Goal: Task Accomplishment & Management: Manage account settings

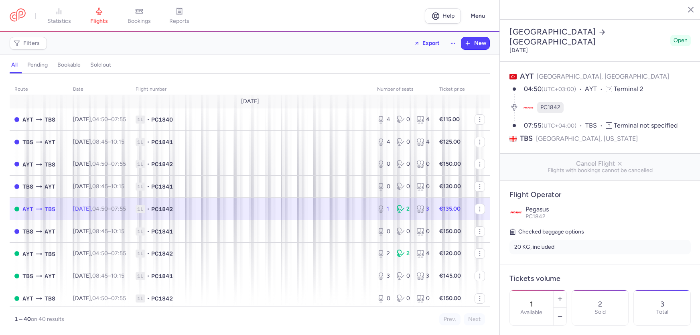
select select "hours"
click at [151, 24] on span "bookings" at bounding box center [139, 21] width 23 height 7
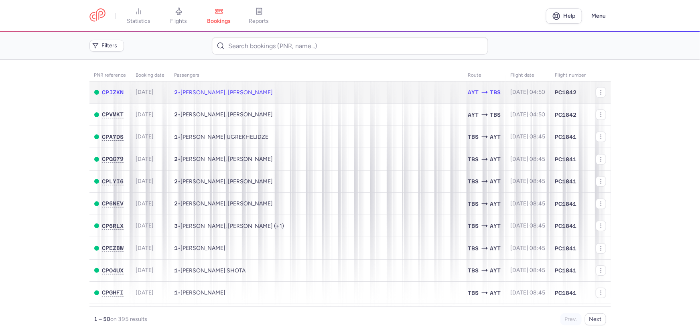
click at [339, 104] on td "2 • [PERSON_NAME], [PERSON_NAME]" at bounding box center [317, 92] width 294 height 22
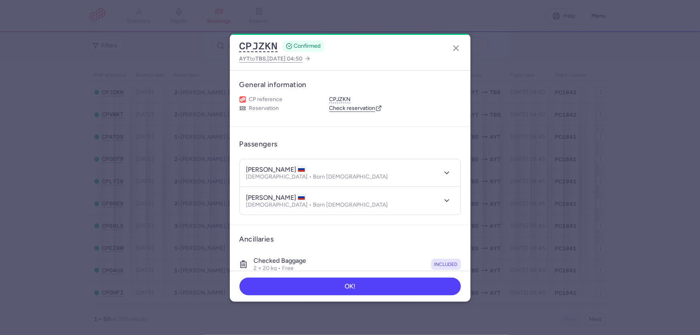
click at [305, 174] on h4 "[PERSON_NAME]" at bounding box center [275, 170] width 59 height 8
copy h4 "POLUKHINSKIKH"
click at [454, 49] on line "button" at bounding box center [456, 48] width 5 height 5
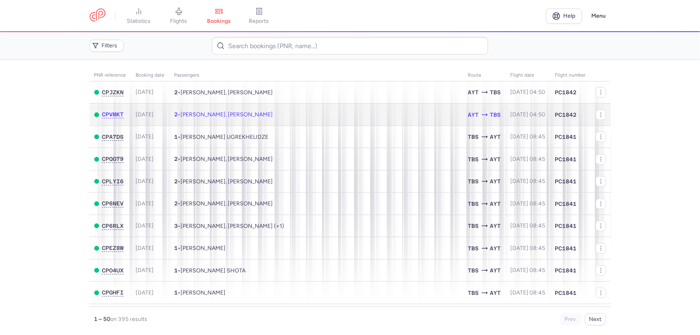
click at [270, 126] on td "2 • [PERSON_NAME], [PERSON_NAME]" at bounding box center [317, 115] width 294 height 22
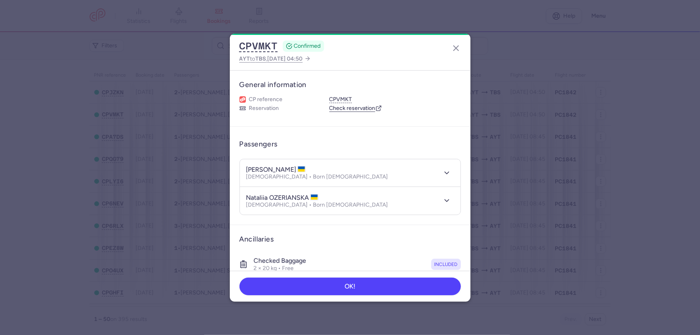
click at [286, 174] on h4 "[PERSON_NAME]" at bounding box center [275, 170] width 59 height 8
copy h4 "EXER"
click at [456, 51] on icon "button" at bounding box center [456, 48] width 10 height 10
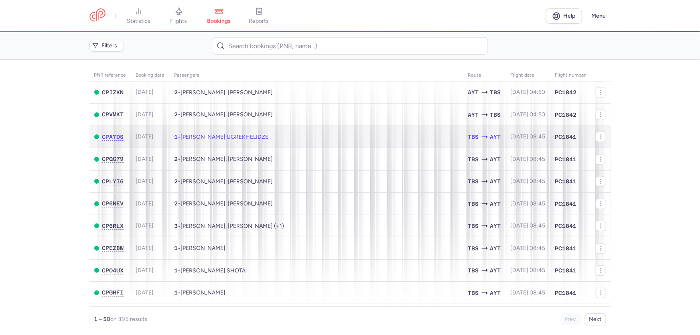
click at [240, 148] on td "1 • Giorgi UGREKHELIDZE" at bounding box center [317, 137] width 294 height 22
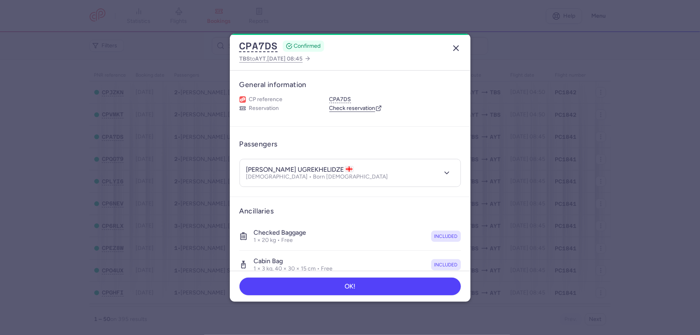
click at [457, 50] on icon "button" at bounding box center [456, 48] width 10 height 10
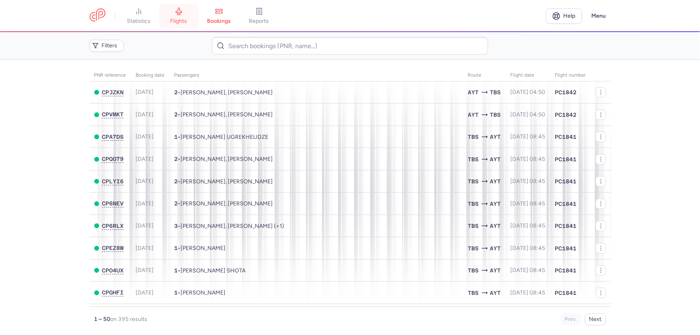
click at [171, 25] on span "flights" at bounding box center [179, 21] width 17 height 7
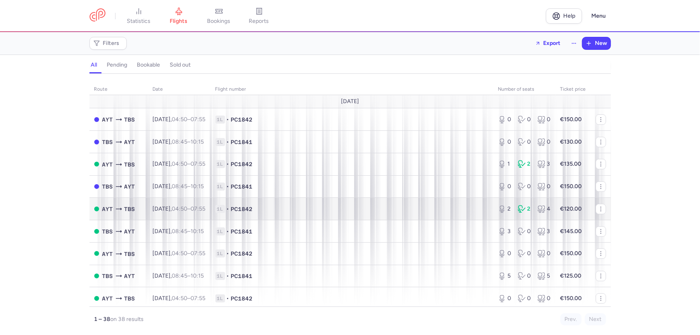
scroll to position [36, 0]
